Goal: Find specific page/section: Find specific page/section

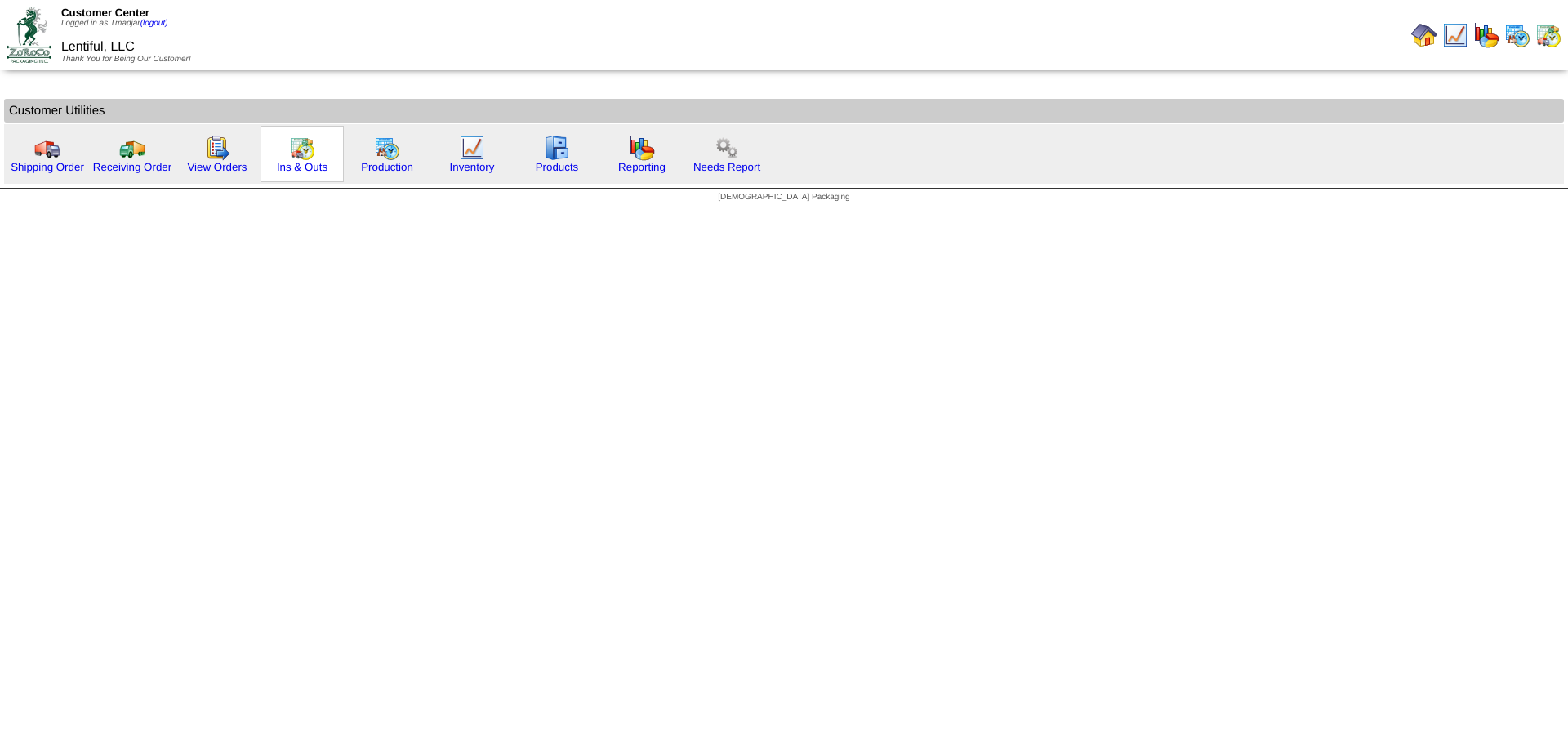
click at [296, 159] on img at bounding box center [302, 148] width 26 height 26
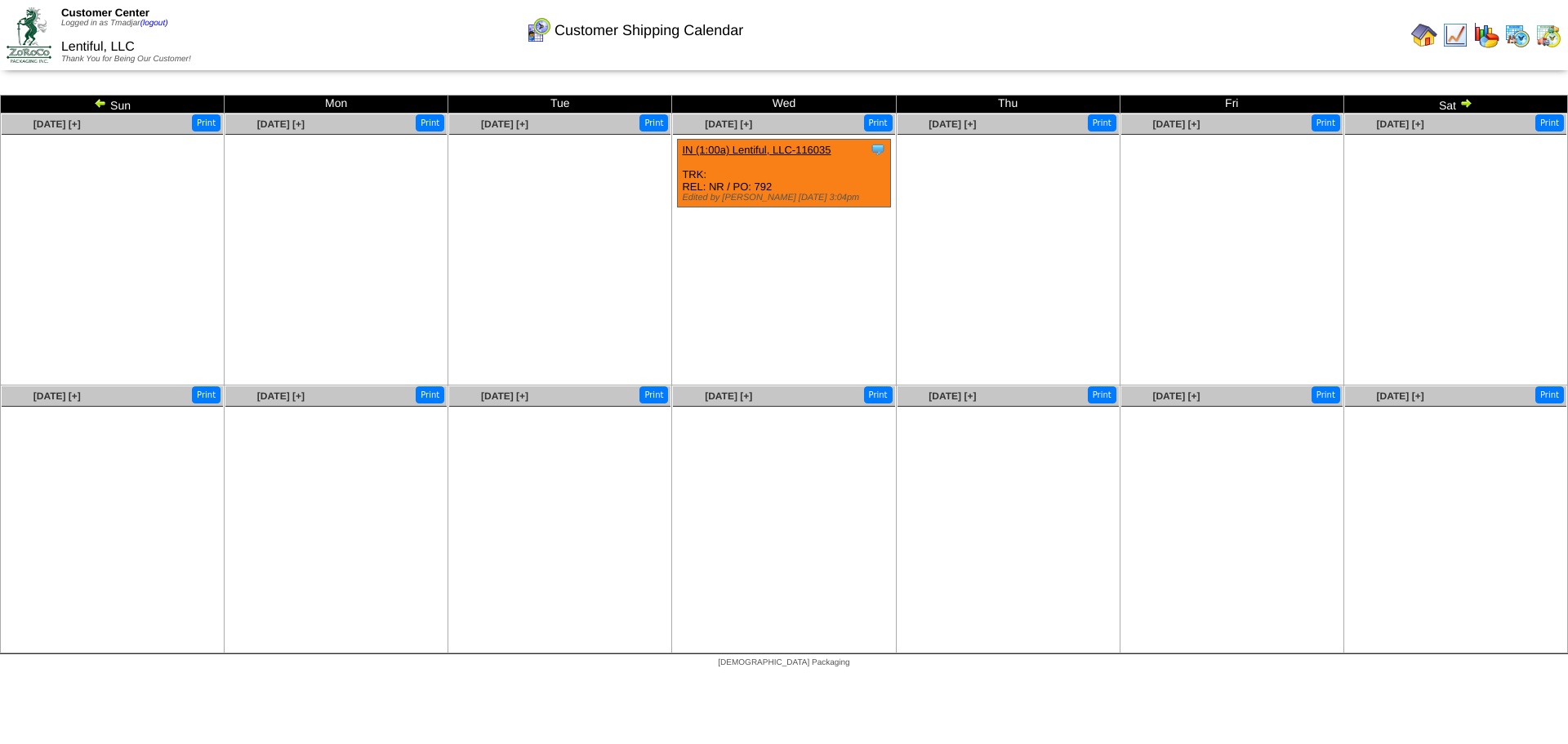
click at [1512, 29] on img at bounding box center [1516, 35] width 26 height 26
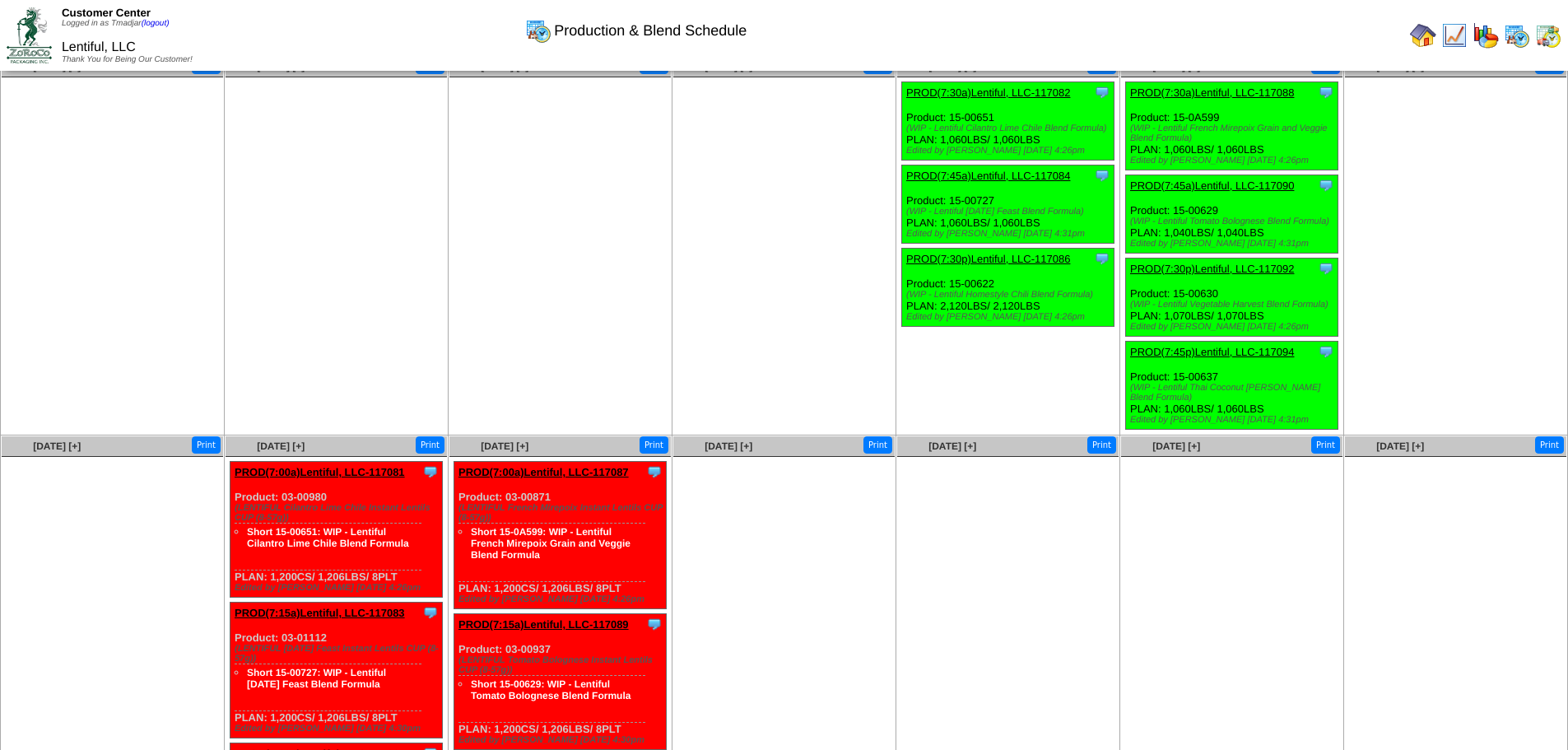
scroll to position [30, 0]
